Goal: Navigation & Orientation: Understand site structure

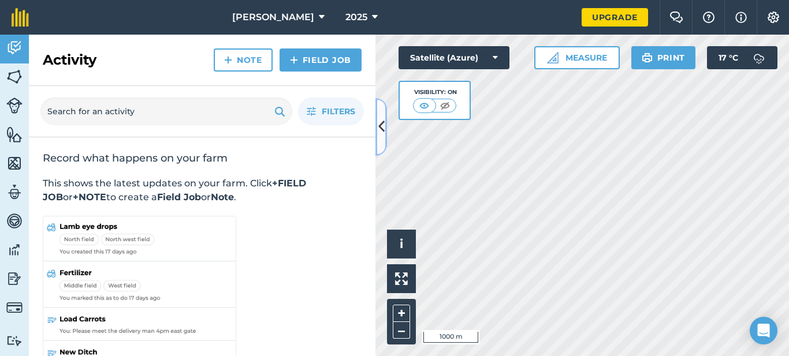
click at [382, 126] on icon at bounding box center [381, 127] width 6 height 20
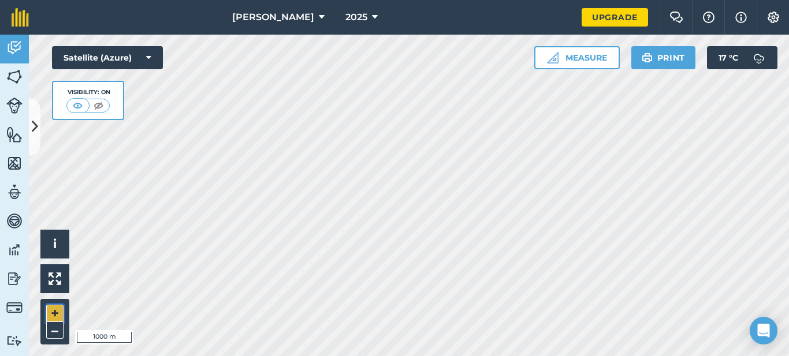
click at [58, 316] on button "+" at bounding box center [54, 313] width 17 height 17
click at [666, 53] on button "Print" at bounding box center [663, 57] width 65 height 23
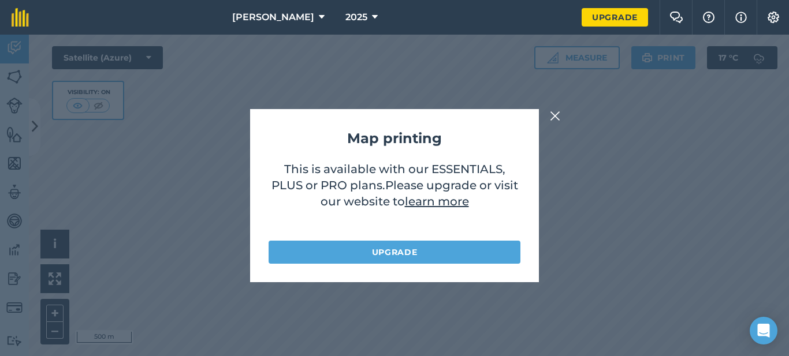
click at [557, 115] on img at bounding box center [555, 116] width 10 height 14
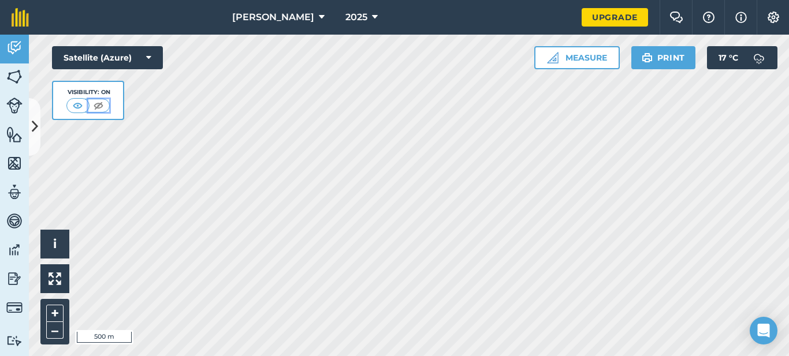
click at [99, 106] on img at bounding box center [98, 106] width 14 height 12
click at [76, 105] on img at bounding box center [78, 106] width 14 height 12
click at [666, 64] on button "Print" at bounding box center [663, 57] width 65 height 23
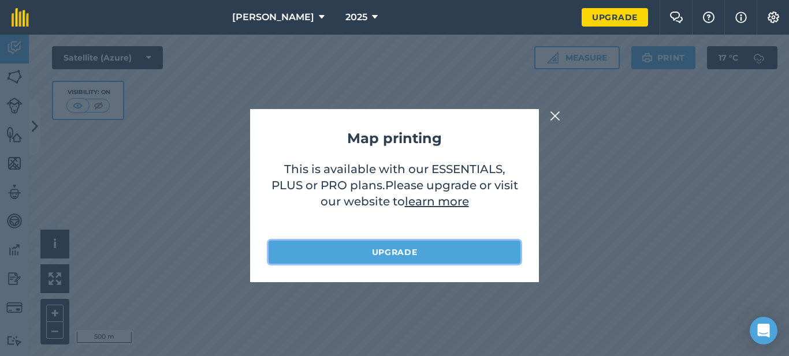
click at [395, 255] on link "Upgrade" at bounding box center [394, 252] width 252 height 23
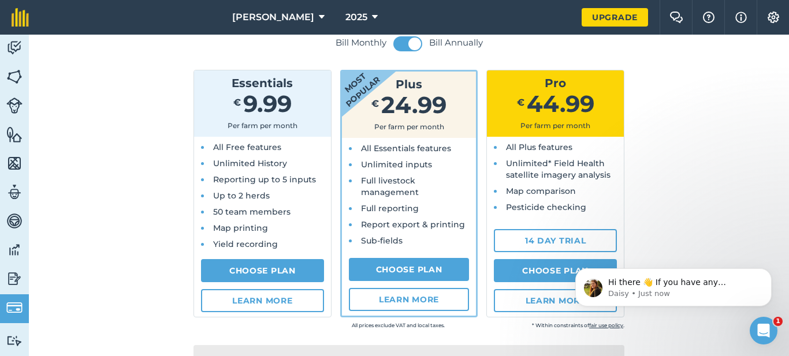
scroll to position [103, 0]
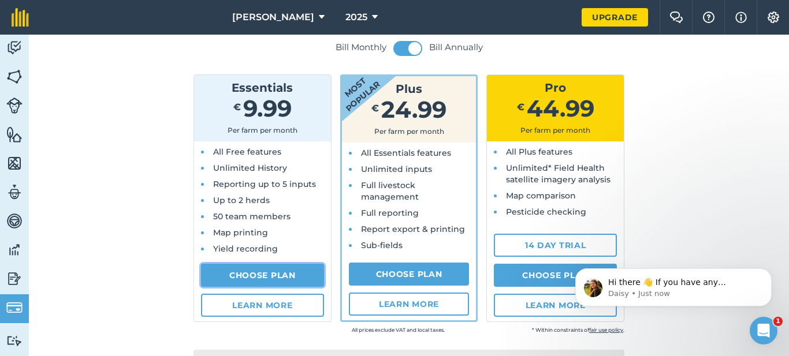
click at [246, 274] on link "Choose Plan" at bounding box center [262, 275] width 123 height 23
select select "IE"
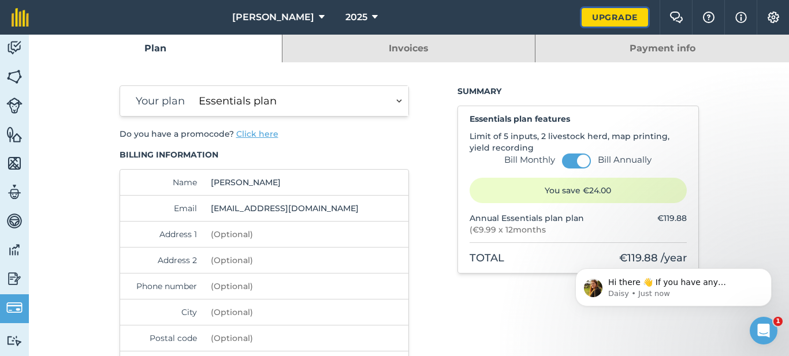
click at [600, 12] on link "Upgrade" at bounding box center [614, 17] width 66 height 18
click at [619, 10] on link "Upgrade" at bounding box center [614, 17] width 66 height 18
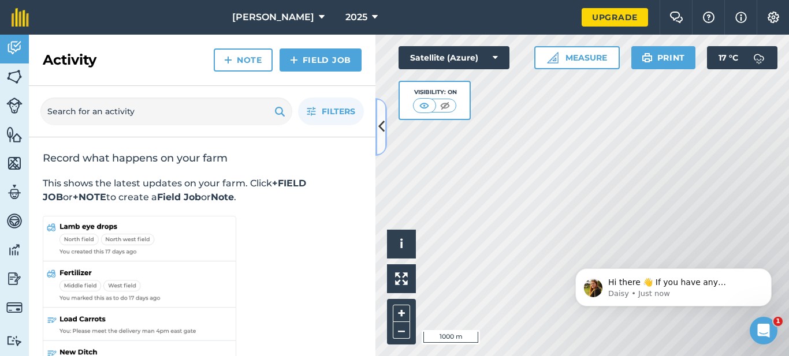
click at [384, 126] on button at bounding box center [381, 127] width 12 height 58
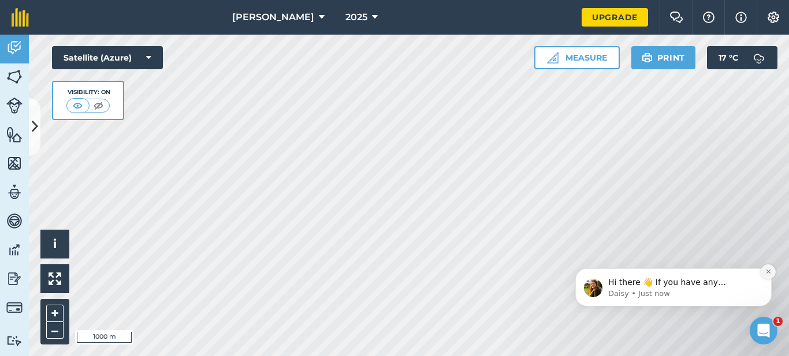
click at [770, 271] on icon "Dismiss notification" at bounding box center [768, 271] width 6 height 6
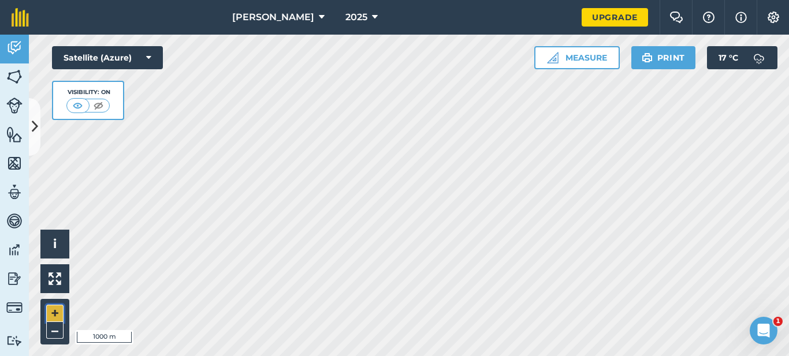
click at [57, 319] on button "+" at bounding box center [54, 313] width 17 height 17
click at [54, 311] on button "+" at bounding box center [54, 313] width 17 height 17
click at [621, 0] on html "[PERSON_NAME] 2025 Upgrade Farm Chat Help Info Settings Map printing is not ava…" at bounding box center [394, 178] width 789 height 356
click at [57, 333] on button "–" at bounding box center [54, 330] width 17 height 17
click at [55, 330] on button "–" at bounding box center [54, 330] width 17 height 17
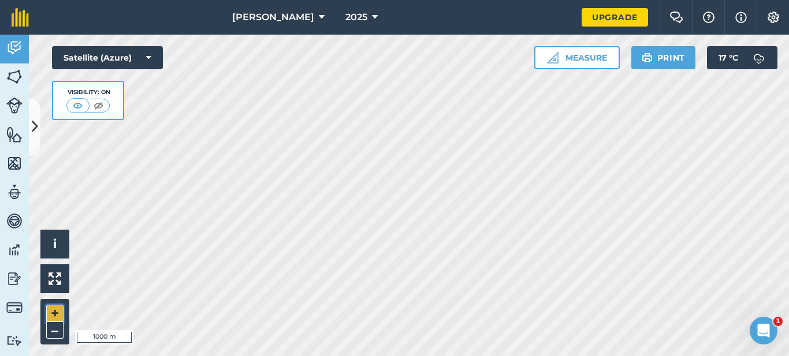
click at [58, 311] on button "+" at bounding box center [54, 313] width 17 height 17
click at [14, 278] on img at bounding box center [14, 278] width 16 height 17
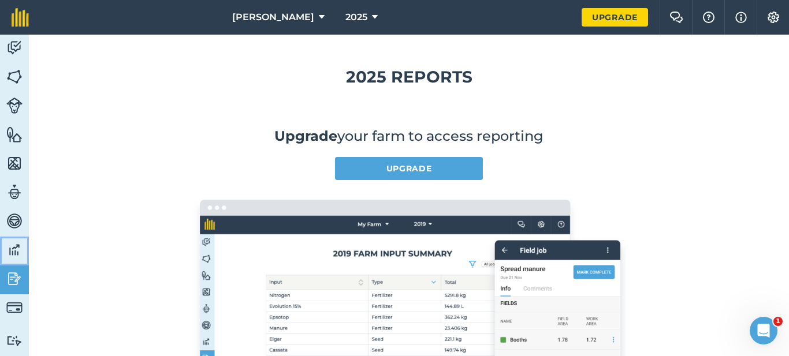
click at [12, 250] on img at bounding box center [14, 249] width 16 height 17
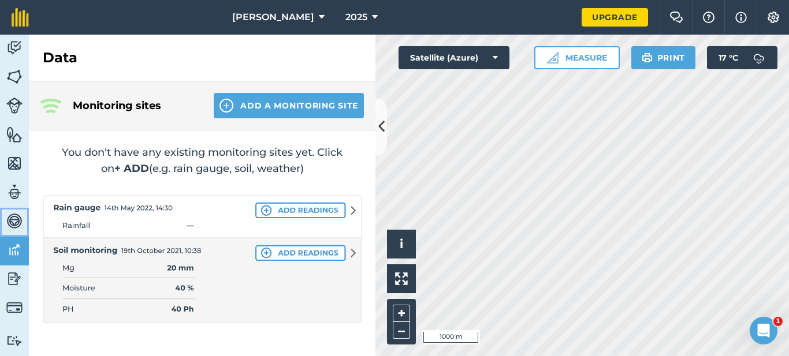
click at [12, 221] on img at bounding box center [14, 220] width 16 height 17
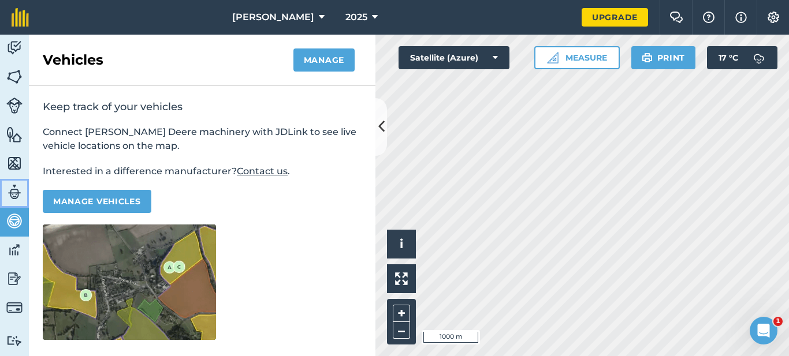
click at [14, 192] on img at bounding box center [14, 192] width 16 height 17
select select "MEMBER"
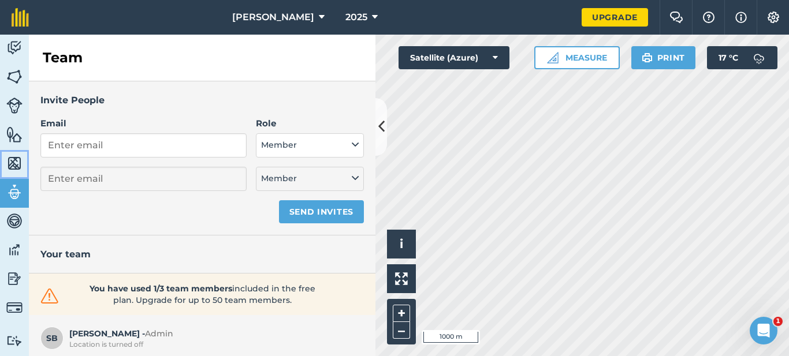
click at [14, 163] on img at bounding box center [14, 163] width 16 height 17
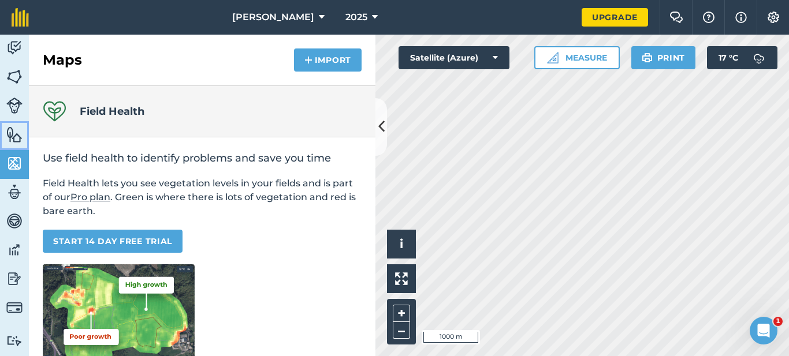
click at [14, 129] on img at bounding box center [14, 134] width 16 height 17
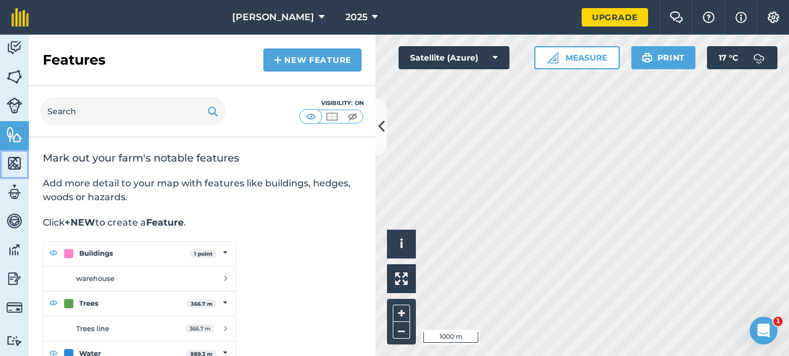
click at [16, 162] on img at bounding box center [14, 163] width 16 height 17
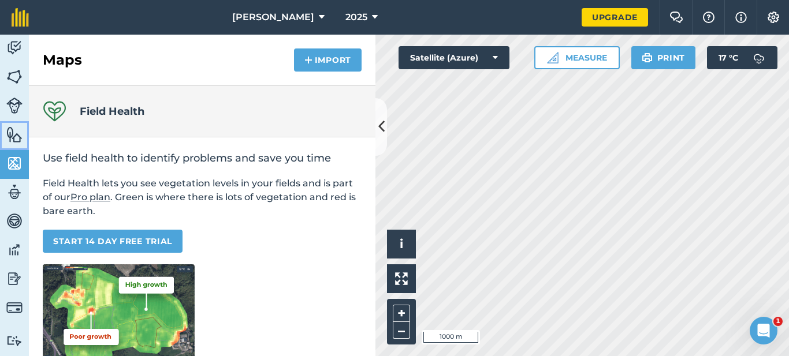
click at [16, 142] on img at bounding box center [14, 134] width 16 height 17
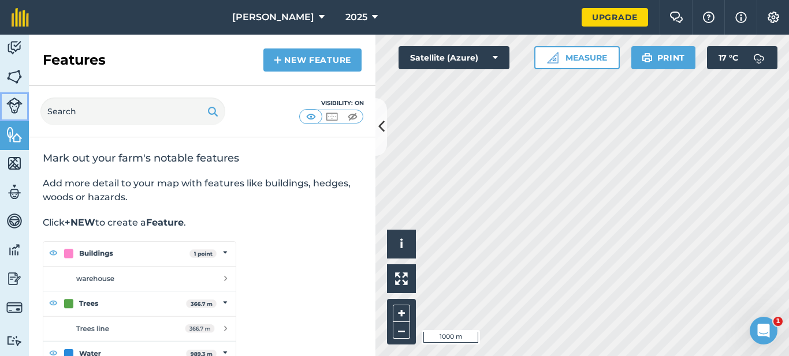
click at [16, 99] on img at bounding box center [14, 106] width 16 height 16
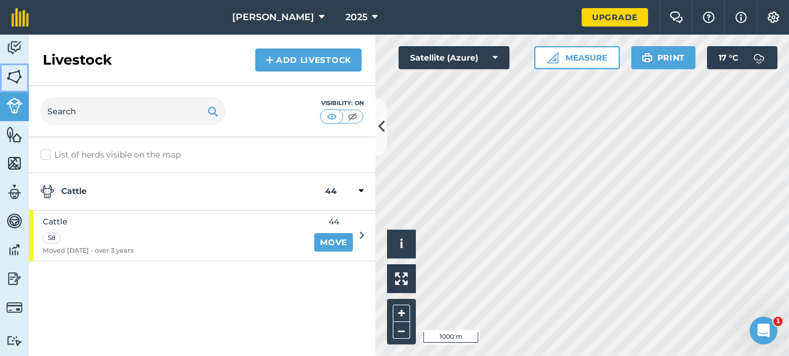
click at [15, 73] on img at bounding box center [14, 76] width 16 height 17
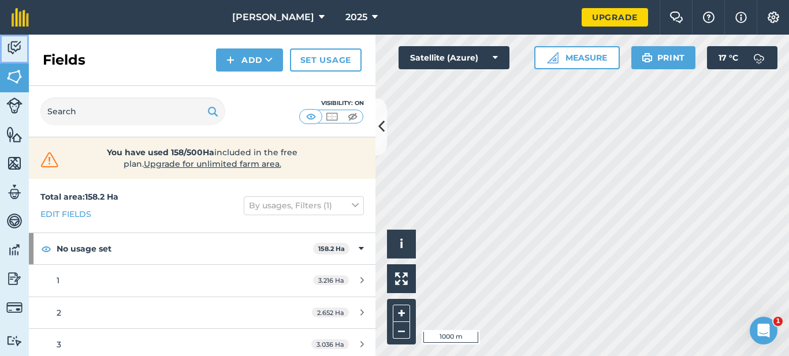
click at [16, 44] on img at bounding box center [14, 47] width 16 height 17
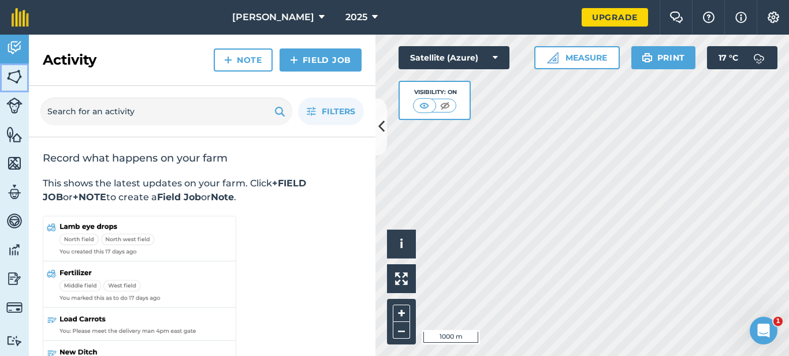
click at [13, 83] on img at bounding box center [14, 76] width 16 height 17
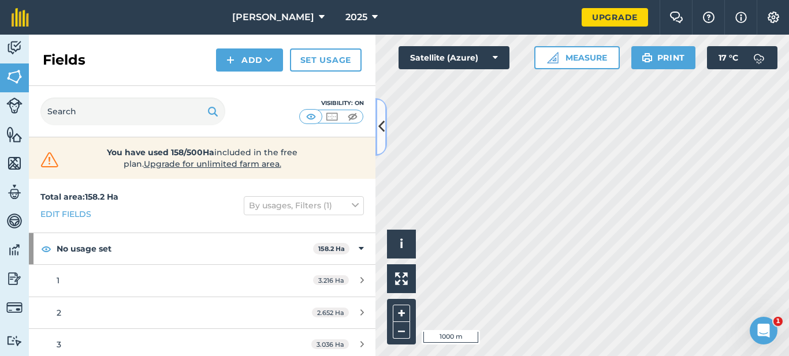
click at [382, 127] on icon at bounding box center [381, 127] width 6 height 20
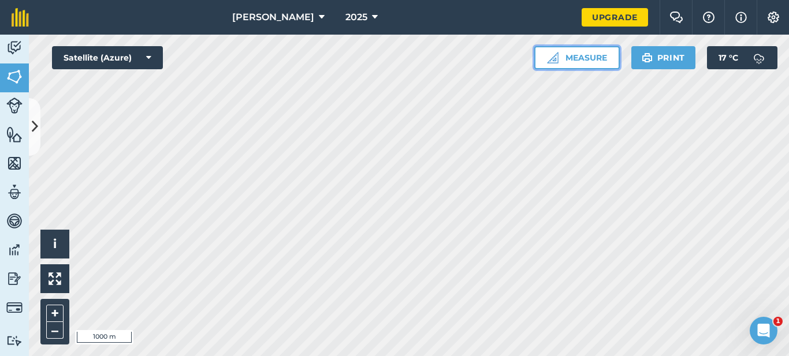
click at [596, 65] on button "Measure" at bounding box center [576, 57] width 85 height 23
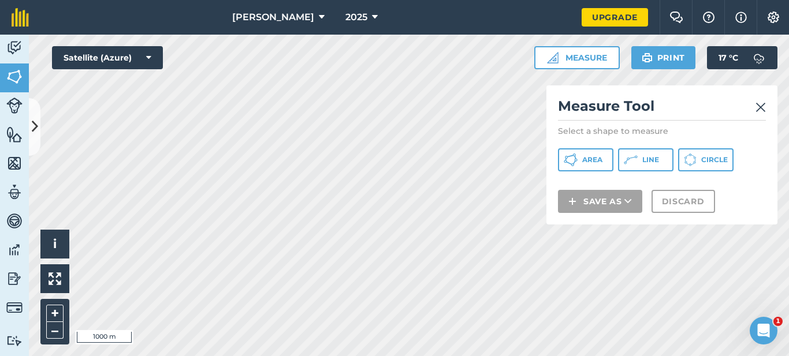
click at [757, 106] on img at bounding box center [760, 107] width 10 height 14
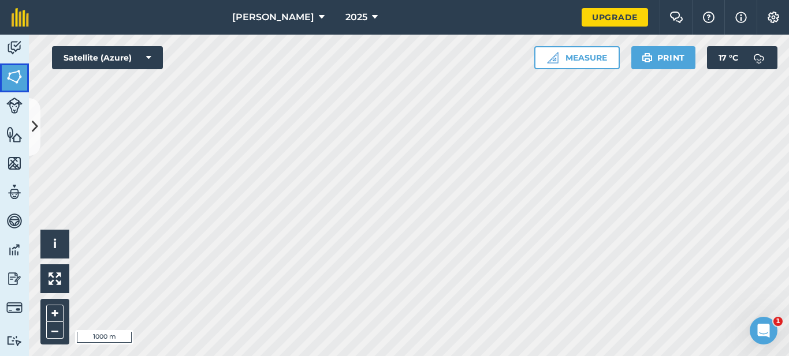
click at [13, 72] on img at bounding box center [14, 76] width 16 height 17
click at [18, 80] on img at bounding box center [14, 76] width 16 height 17
click at [13, 49] on img at bounding box center [14, 47] width 16 height 17
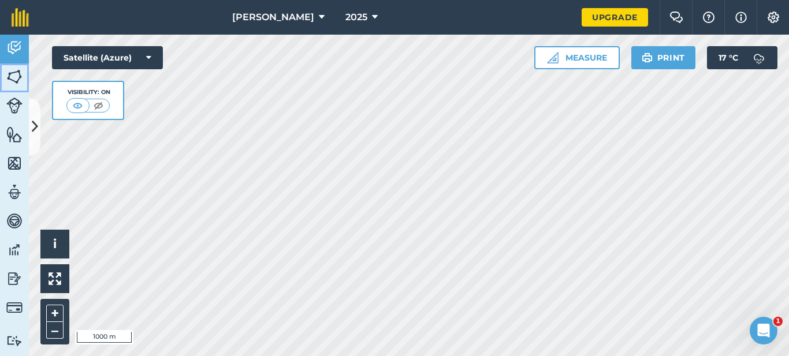
click at [12, 76] on img at bounding box center [14, 76] width 16 height 17
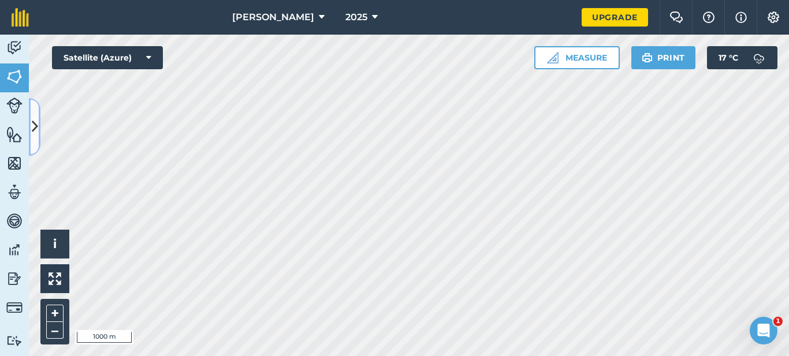
click at [35, 122] on icon at bounding box center [35, 127] width 6 height 20
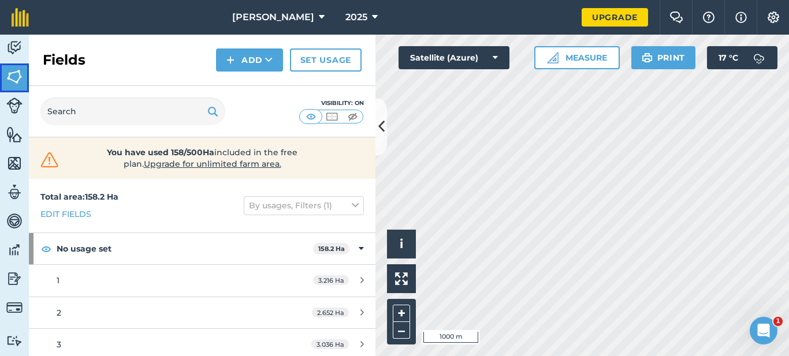
click at [9, 76] on img at bounding box center [14, 76] width 16 height 17
click at [5, 118] on link "Livestock" at bounding box center [14, 106] width 29 height 29
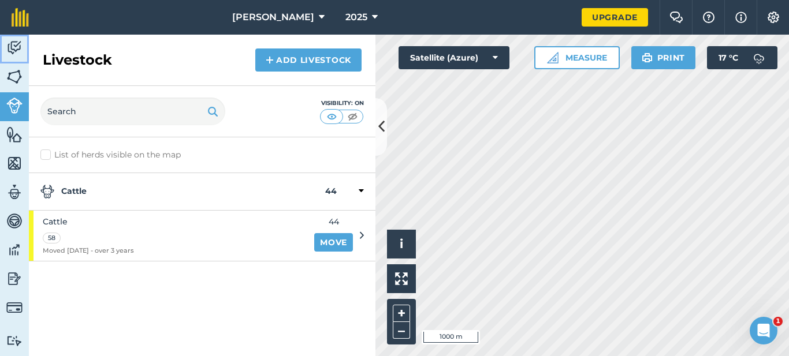
click at [10, 59] on link "Activity" at bounding box center [14, 49] width 29 height 29
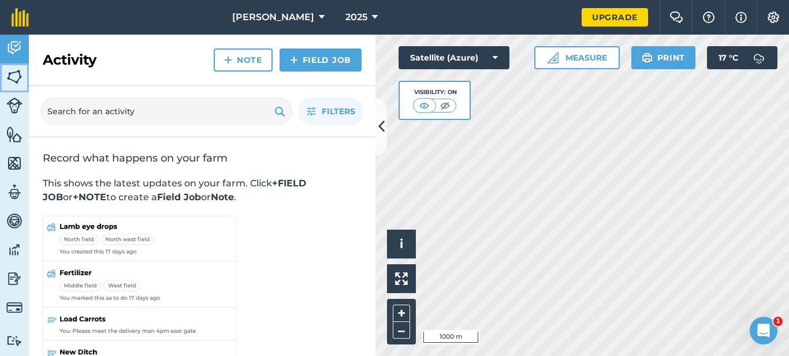
click at [10, 84] on img at bounding box center [14, 76] width 16 height 17
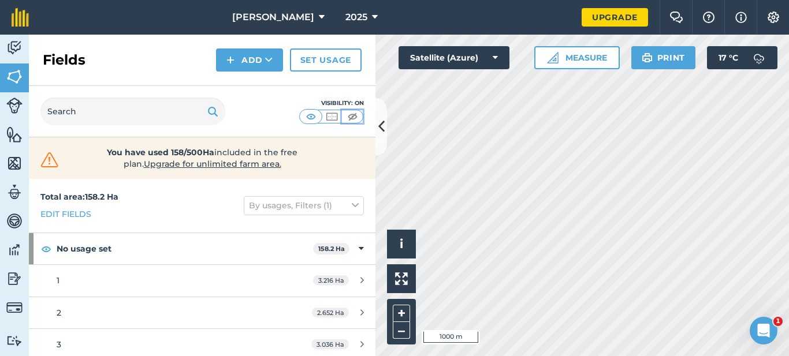
click at [350, 119] on img at bounding box center [352, 117] width 14 height 12
click at [380, 125] on icon at bounding box center [381, 127] width 6 height 20
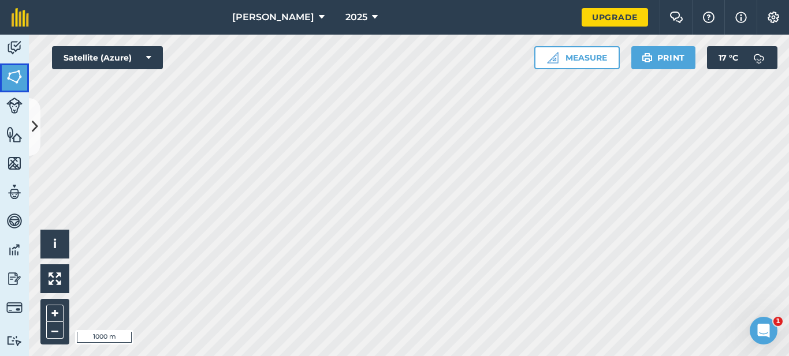
click at [16, 68] on img at bounding box center [14, 76] width 16 height 17
click at [15, 53] on img at bounding box center [14, 47] width 16 height 17
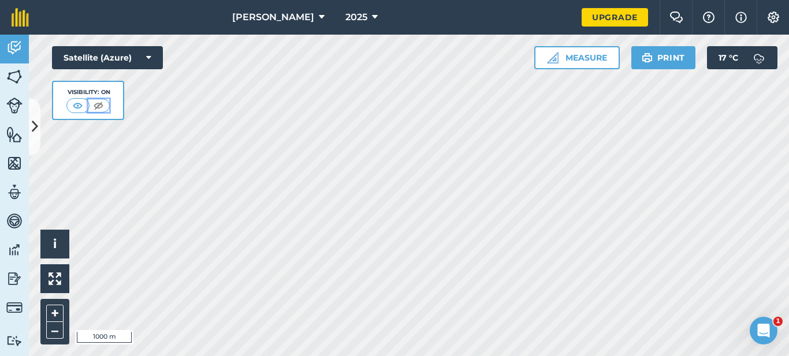
click at [98, 103] on img at bounding box center [98, 106] width 14 height 12
click at [77, 110] on img at bounding box center [78, 106] width 14 height 12
click at [18, 81] on img at bounding box center [14, 76] width 16 height 17
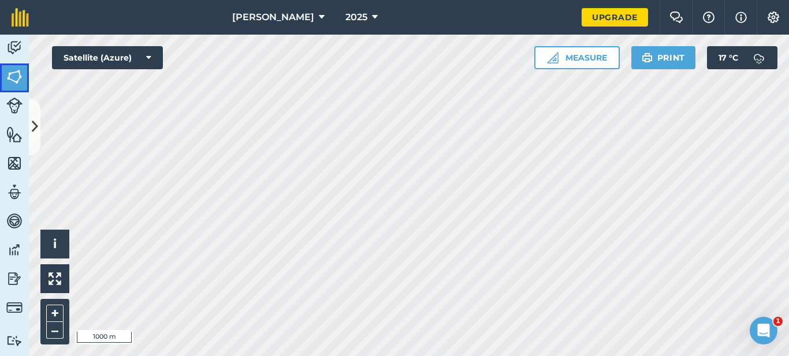
click at [18, 81] on img at bounding box center [14, 76] width 16 height 17
click at [36, 121] on icon at bounding box center [35, 127] width 6 height 20
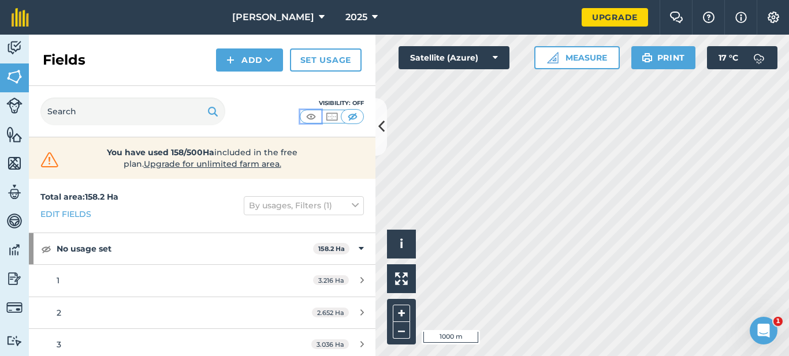
click at [309, 118] on img at bounding box center [311, 117] width 14 height 12
click at [15, 222] on img at bounding box center [14, 220] width 16 height 17
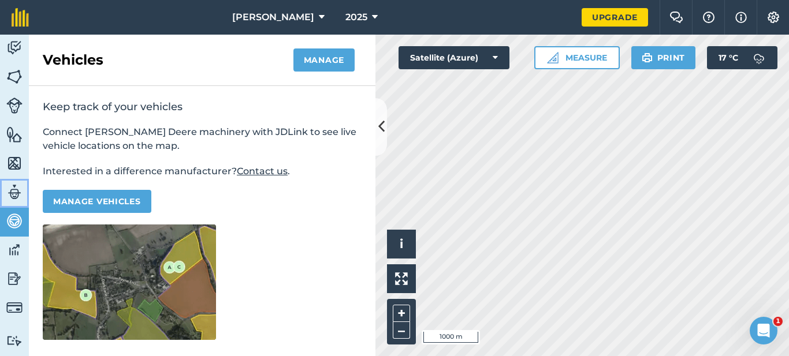
click at [13, 191] on img at bounding box center [14, 192] width 16 height 17
select select "MEMBER"
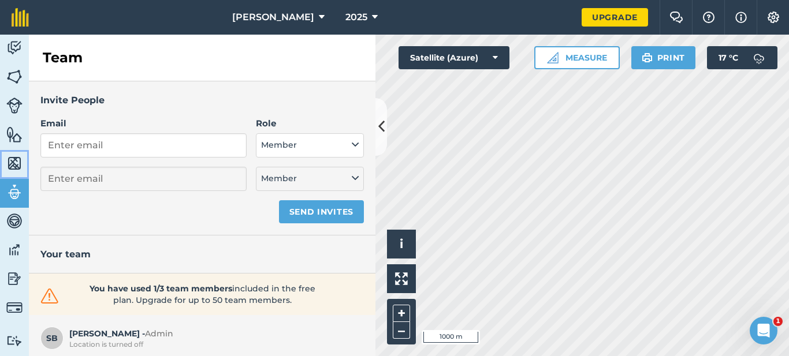
click at [9, 163] on img at bounding box center [14, 163] width 16 height 17
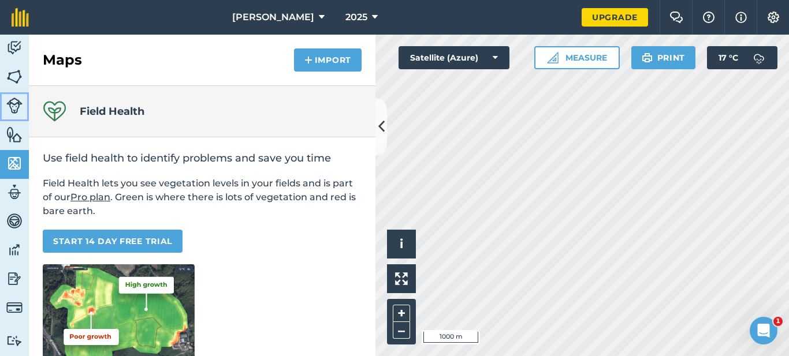
click at [9, 118] on link "Livestock" at bounding box center [14, 106] width 29 height 29
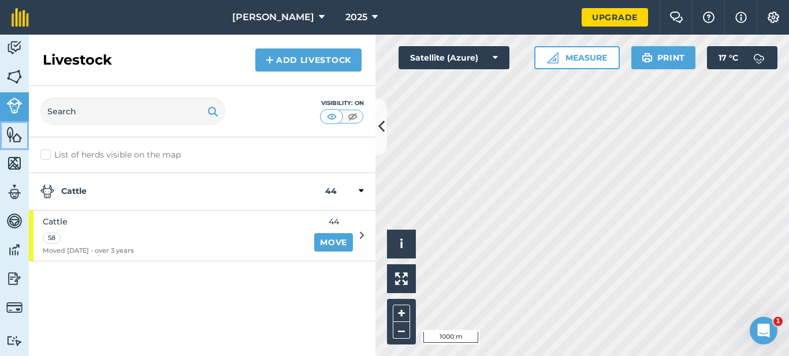
click at [9, 144] on link "Features" at bounding box center [14, 135] width 29 height 29
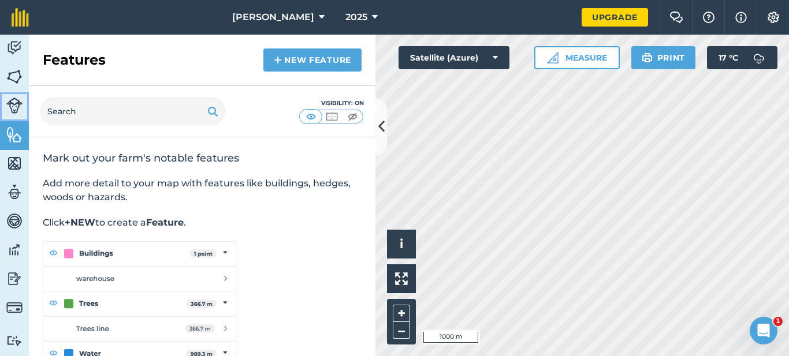
click at [14, 107] on img at bounding box center [14, 106] width 16 height 16
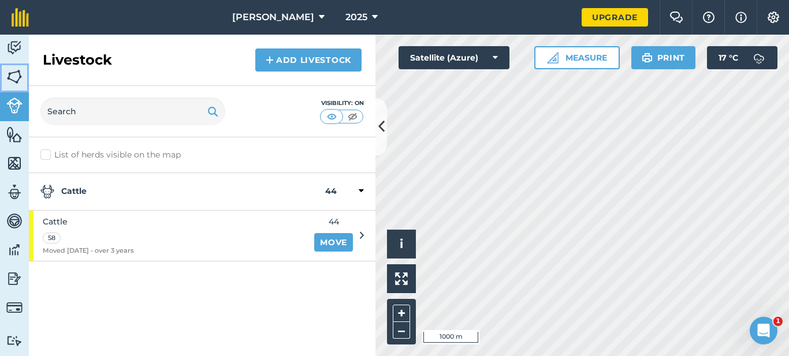
click at [14, 79] on img at bounding box center [14, 76] width 16 height 17
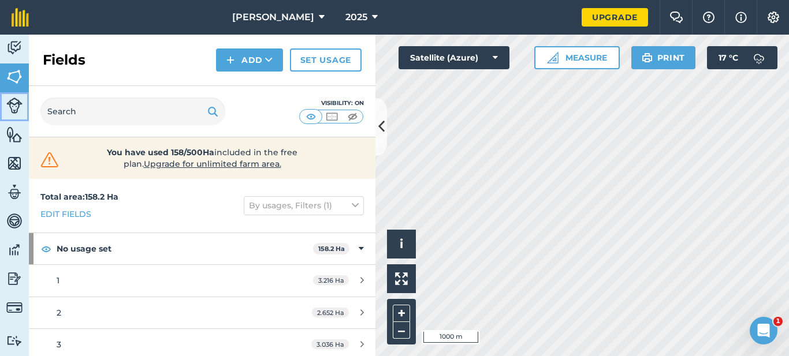
click at [16, 103] on img at bounding box center [14, 106] width 16 height 16
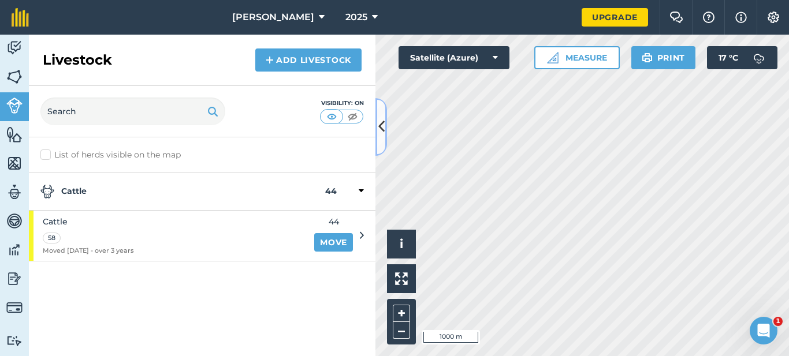
click at [382, 124] on icon at bounding box center [381, 127] width 6 height 20
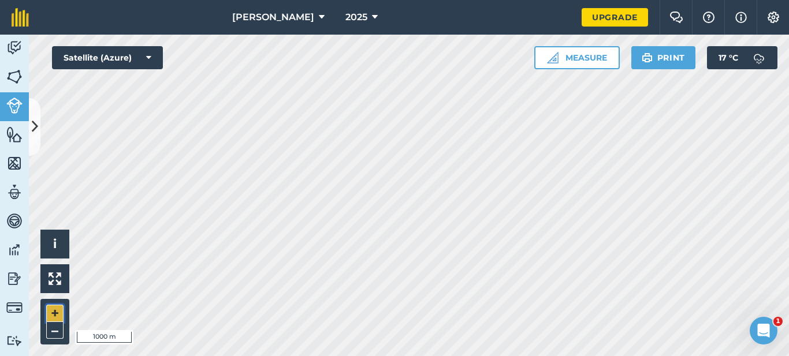
click at [54, 317] on button "+" at bounding box center [54, 313] width 17 height 17
click at [674, 20] on img at bounding box center [676, 18] width 14 height 12
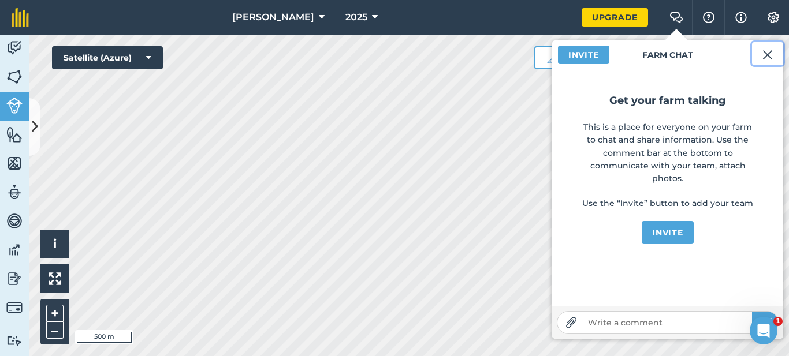
click at [770, 54] on img at bounding box center [767, 55] width 10 height 14
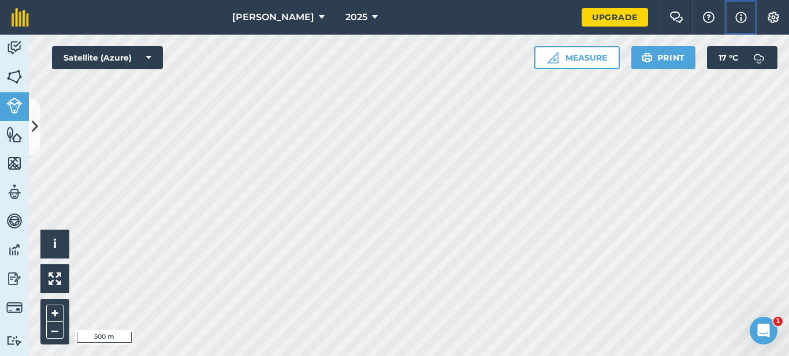
click at [755, 29] on button "Info" at bounding box center [740, 17] width 32 height 35
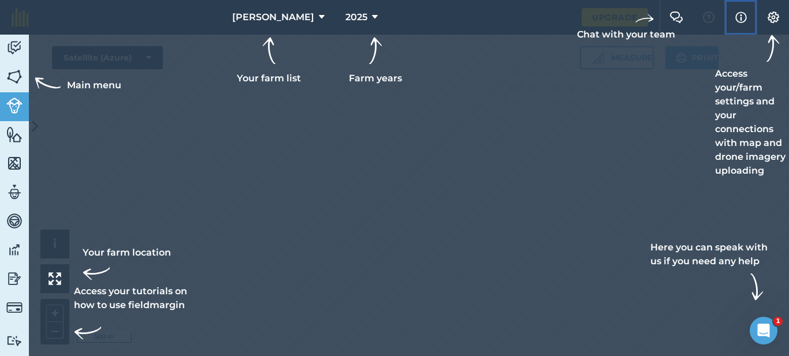
click at [755, 29] on button "Info" at bounding box center [740, 17] width 32 height 35
click at [19, 98] on img at bounding box center [14, 106] width 16 height 16
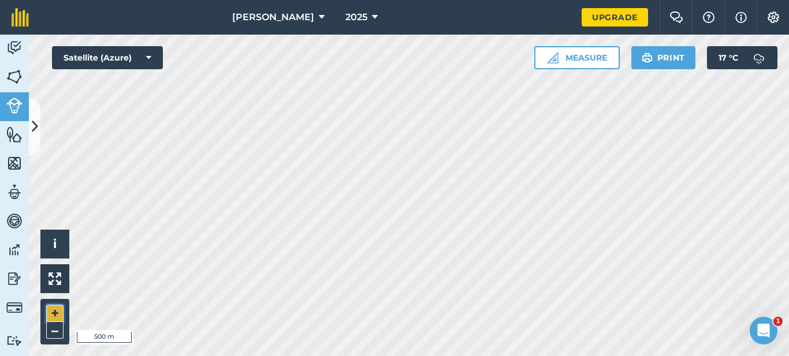
click at [53, 307] on button "+" at bounding box center [54, 313] width 17 height 17
click at [52, 336] on button "–" at bounding box center [54, 330] width 17 height 17
click at [46, 322] on button "–" at bounding box center [54, 330] width 17 height 17
